Goal: Find specific page/section: Find specific page/section

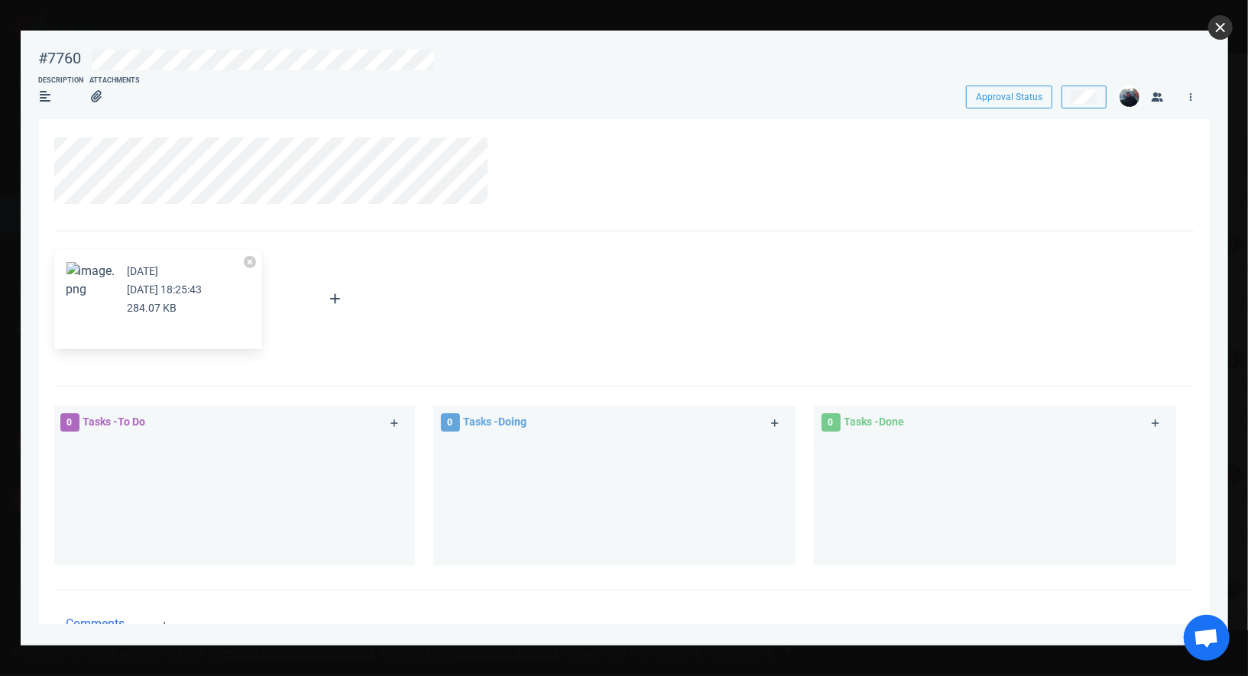
scroll to position [0, 191]
click at [1224, 37] on button "close" at bounding box center [1220, 27] width 24 height 24
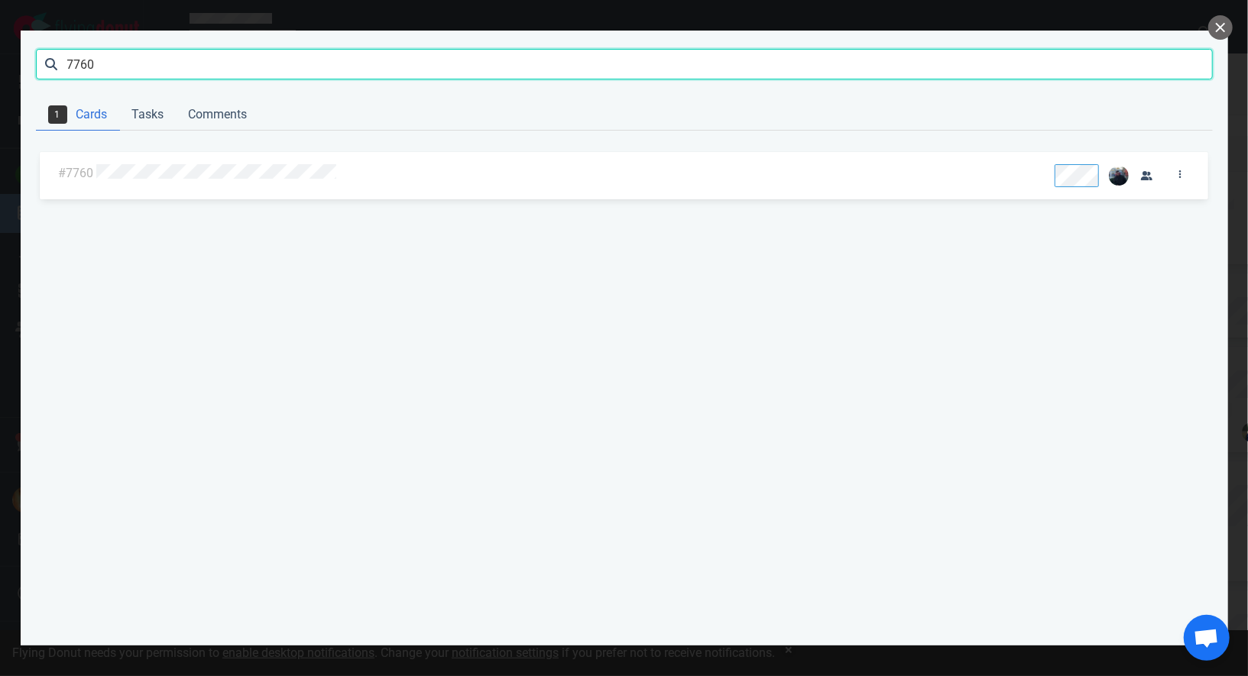
click at [942, 71] on input "7760" at bounding box center [624, 64] width 1177 height 31
type input "β"
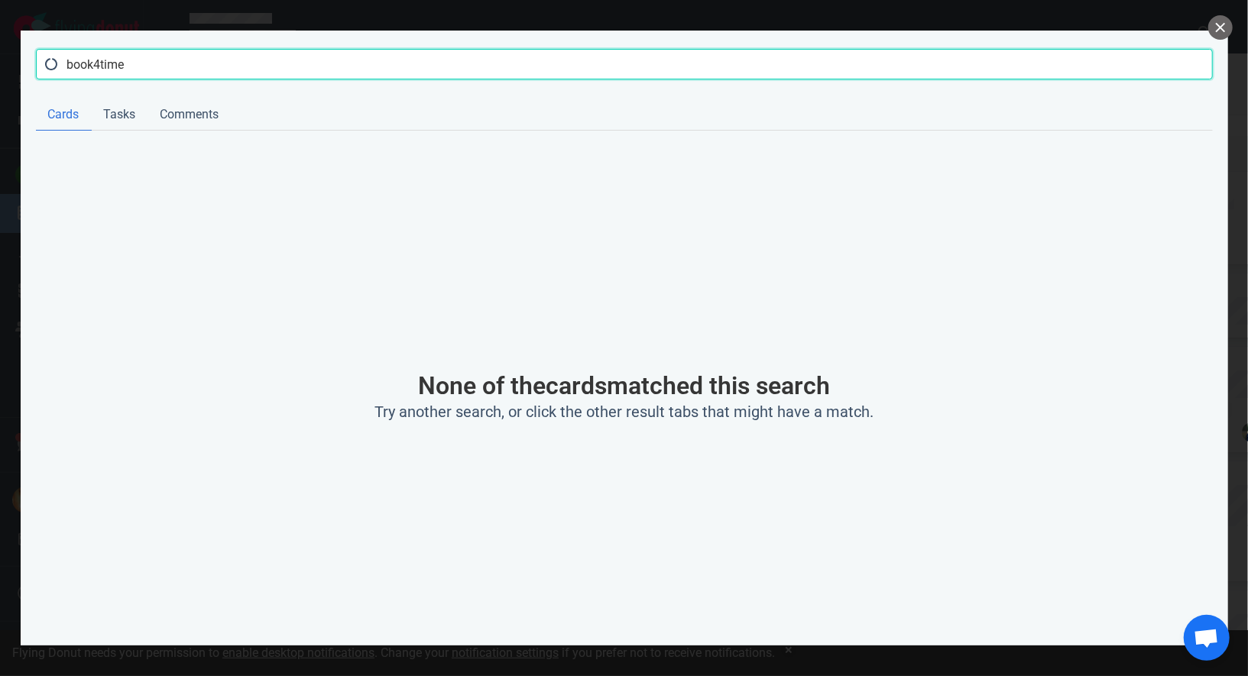
type input "book4time"
click button "Search" at bounding box center [0, 0] width 0 height 0
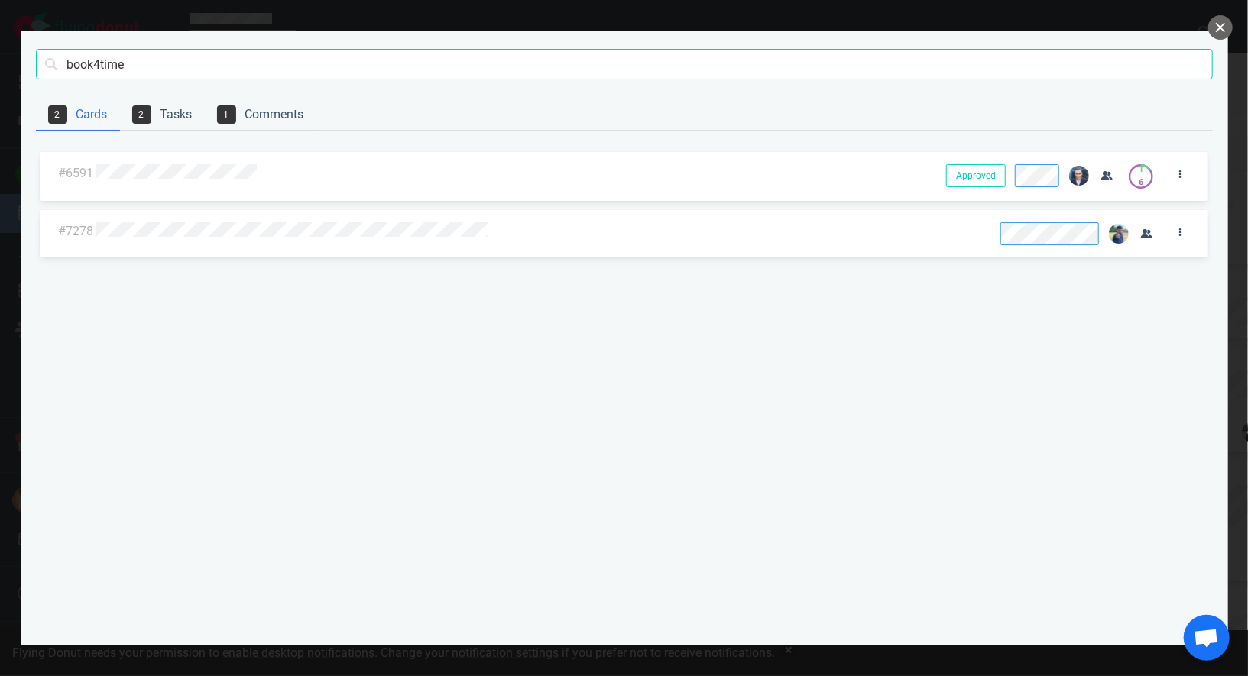
click at [191, 190] on div at bounding box center [513, 173] width 841 height 37
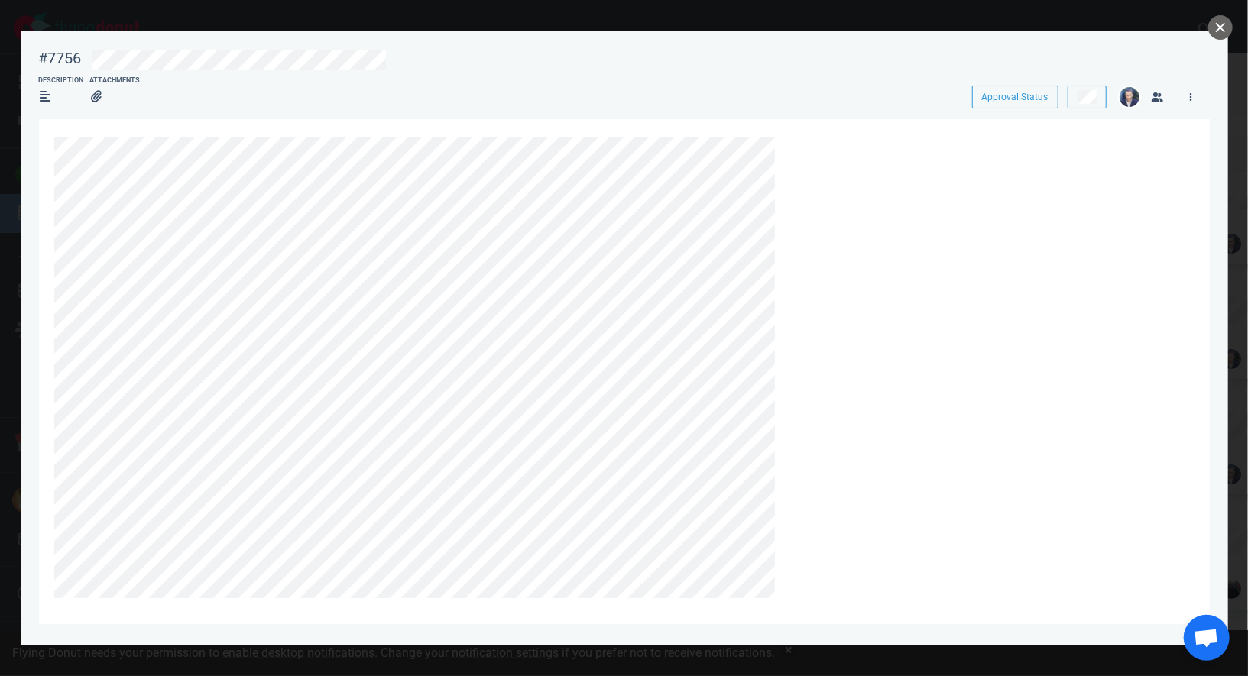
scroll to position [90, 0]
